Goal: Check status

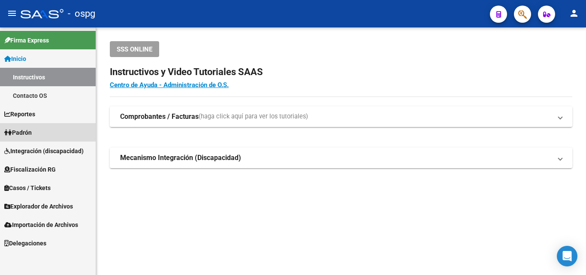
click at [32, 132] on span "Padrón" at bounding box center [17, 132] width 27 height 9
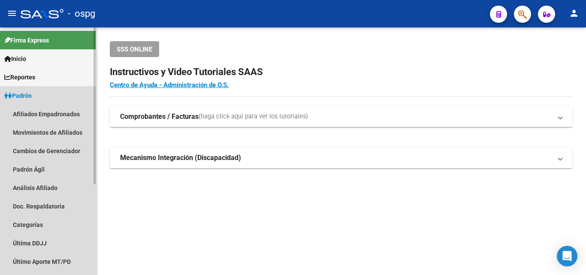
click at [39, 97] on link "Padrón" at bounding box center [48, 95] width 96 height 18
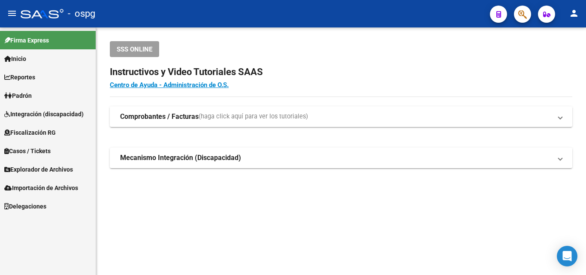
click at [34, 105] on link "Integración (discapacidad)" at bounding box center [48, 114] width 96 height 18
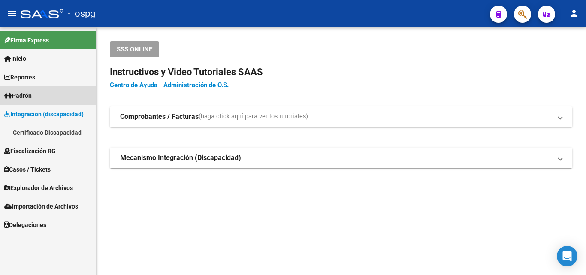
click at [50, 96] on link "Padrón" at bounding box center [48, 95] width 96 height 18
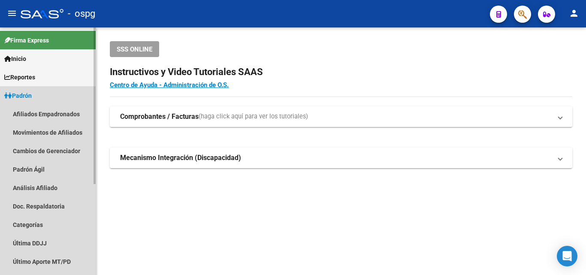
click at [36, 102] on link "Padrón" at bounding box center [48, 95] width 96 height 18
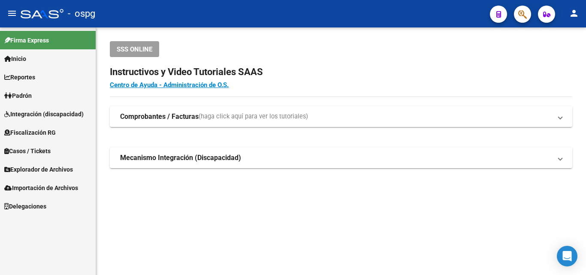
click at [27, 95] on span "Padrón" at bounding box center [17, 95] width 27 height 9
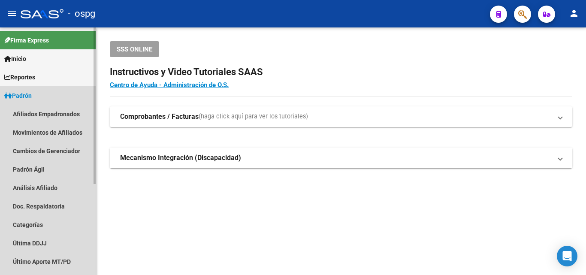
click at [39, 97] on link "Padrón" at bounding box center [48, 95] width 96 height 18
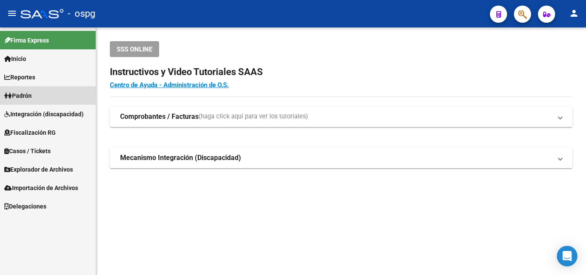
click at [39, 97] on link "Padrón" at bounding box center [48, 95] width 96 height 18
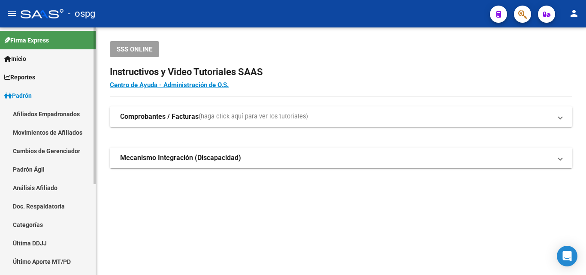
click at [38, 190] on link "Análisis Afiliado" at bounding box center [48, 187] width 96 height 18
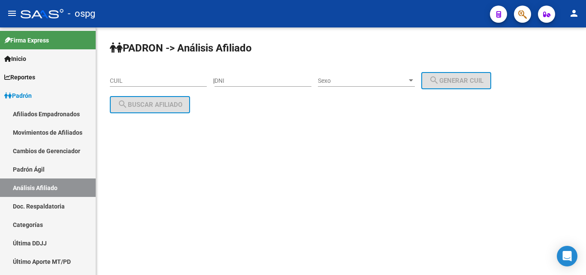
click at [121, 85] on div "CUIL" at bounding box center [158, 77] width 97 height 17
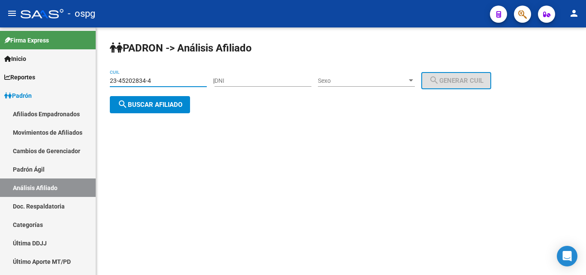
type input "23-45202834-4"
click at [151, 105] on span "search Buscar afiliado" at bounding box center [149, 105] width 65 height 8
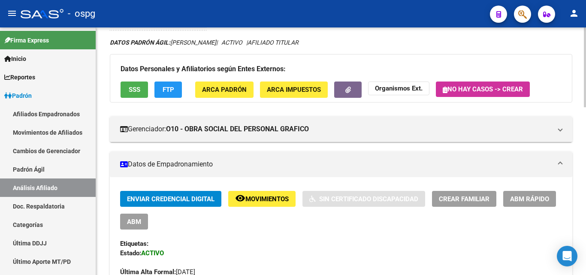
scroll to position [7, 0]
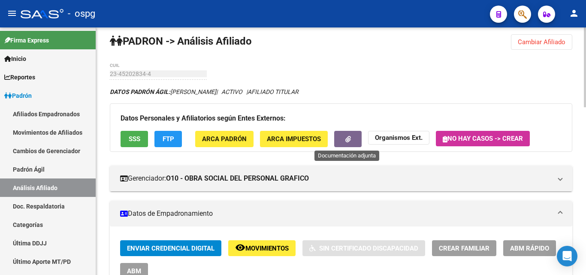
click at [339, 142] on button "button" at bounding box center [347, 139] width 27 height 16
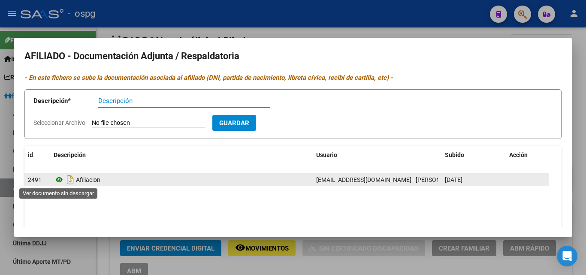
click at [57, 180] on icon at bounding box center [59, 180] width 11 height 10
